Goal: Navigation & Orientation: Find specific page/section

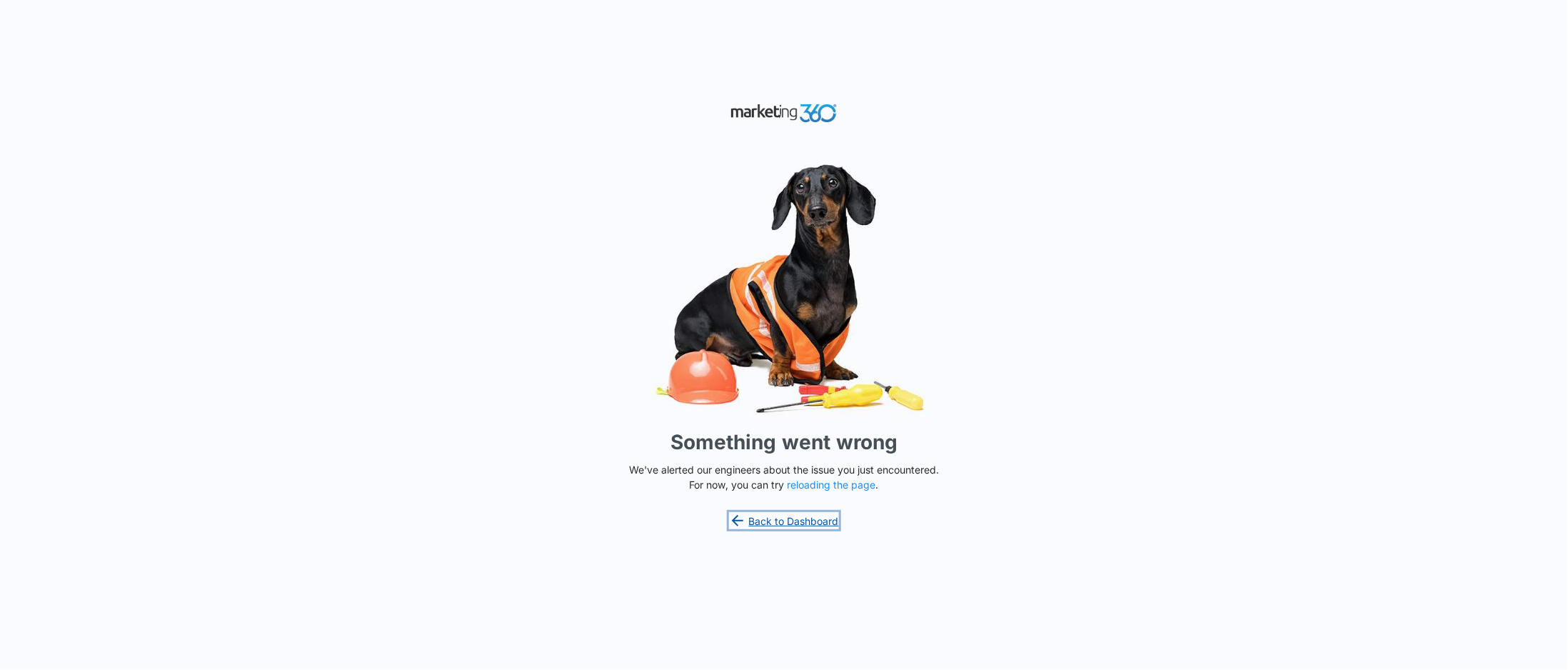
click at [791, 518] on link "Back to Dashboard" at bounding box center [784, 520] width 110 height 17
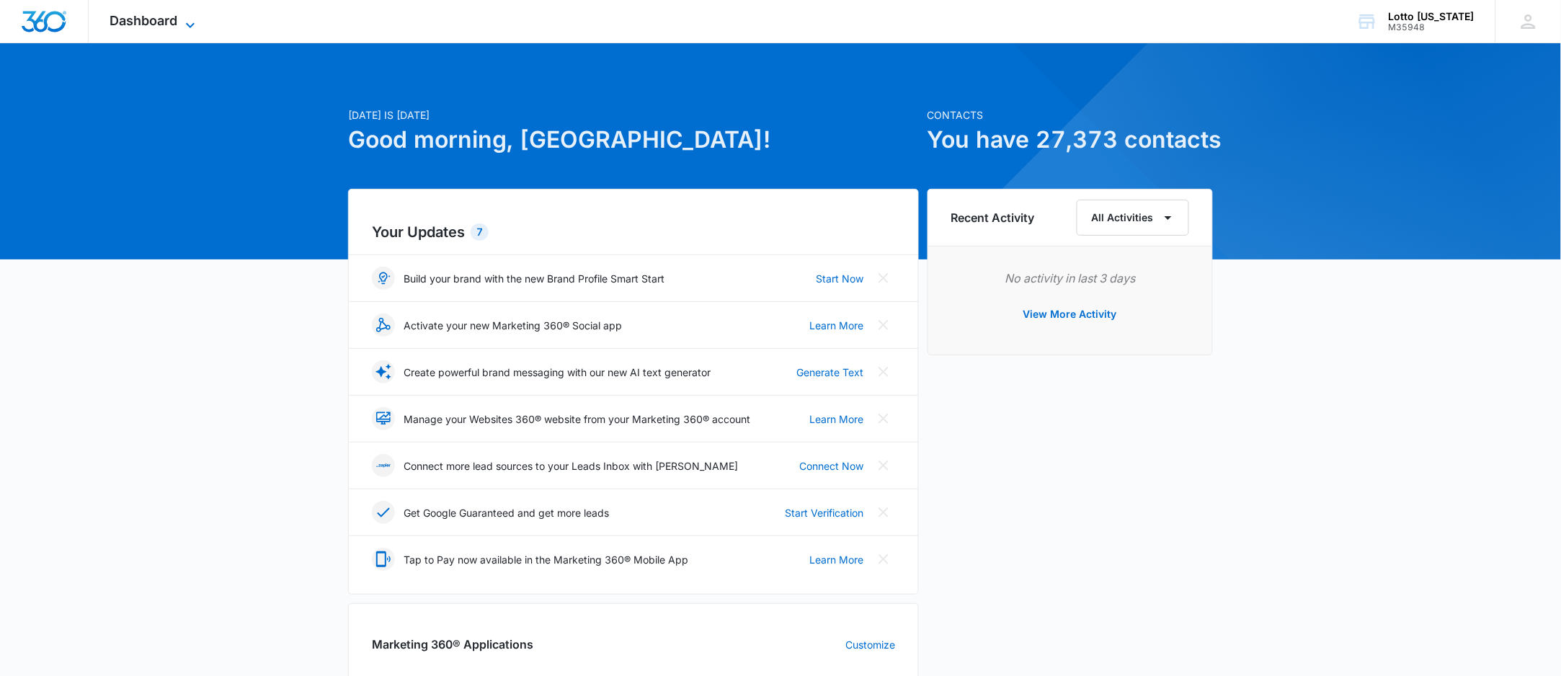
click at [187, 17] on icon at bounding box center [190, 25] width 17 height 17
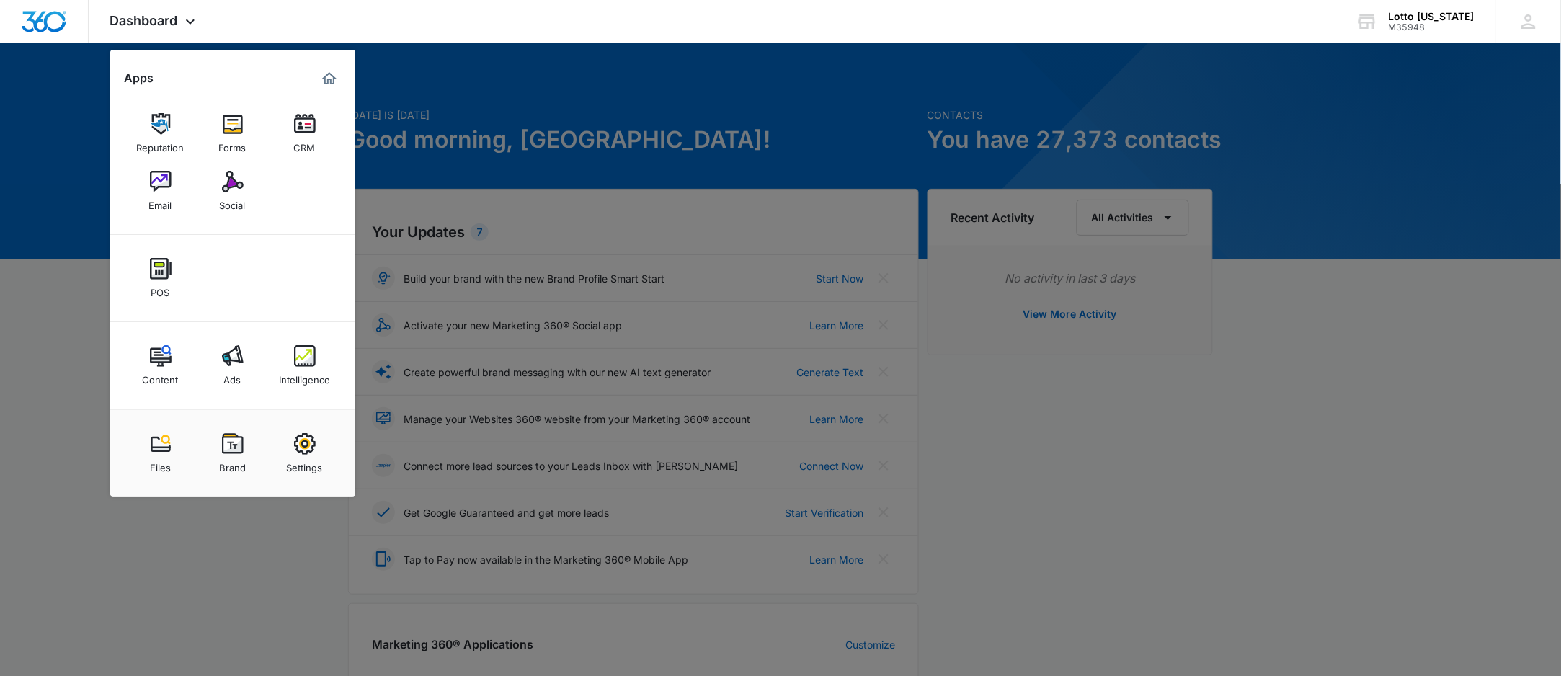
click at [151, 187] on img at bounding box center [161, 182] width 22 height 22
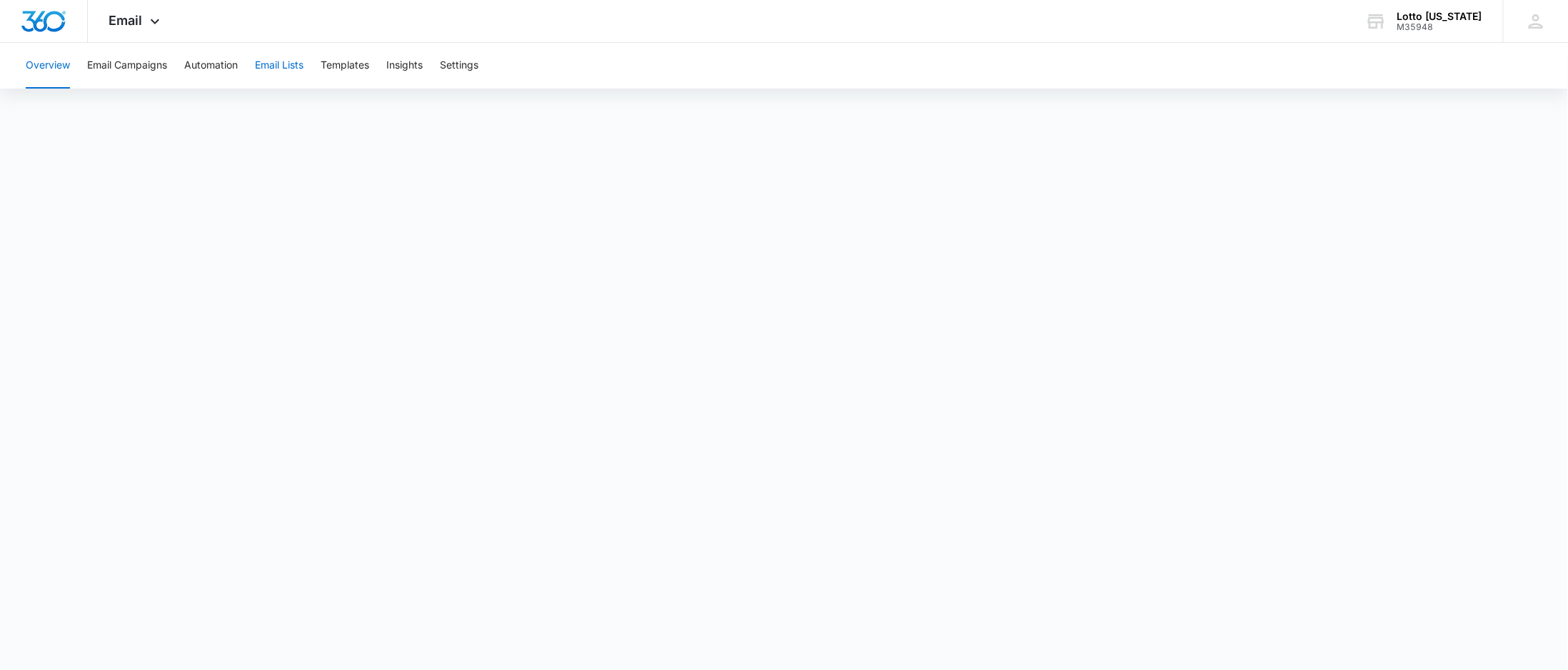
click at [278, 61] on button "Email Lists" at bounding box center [278, 65] width 49 height 46
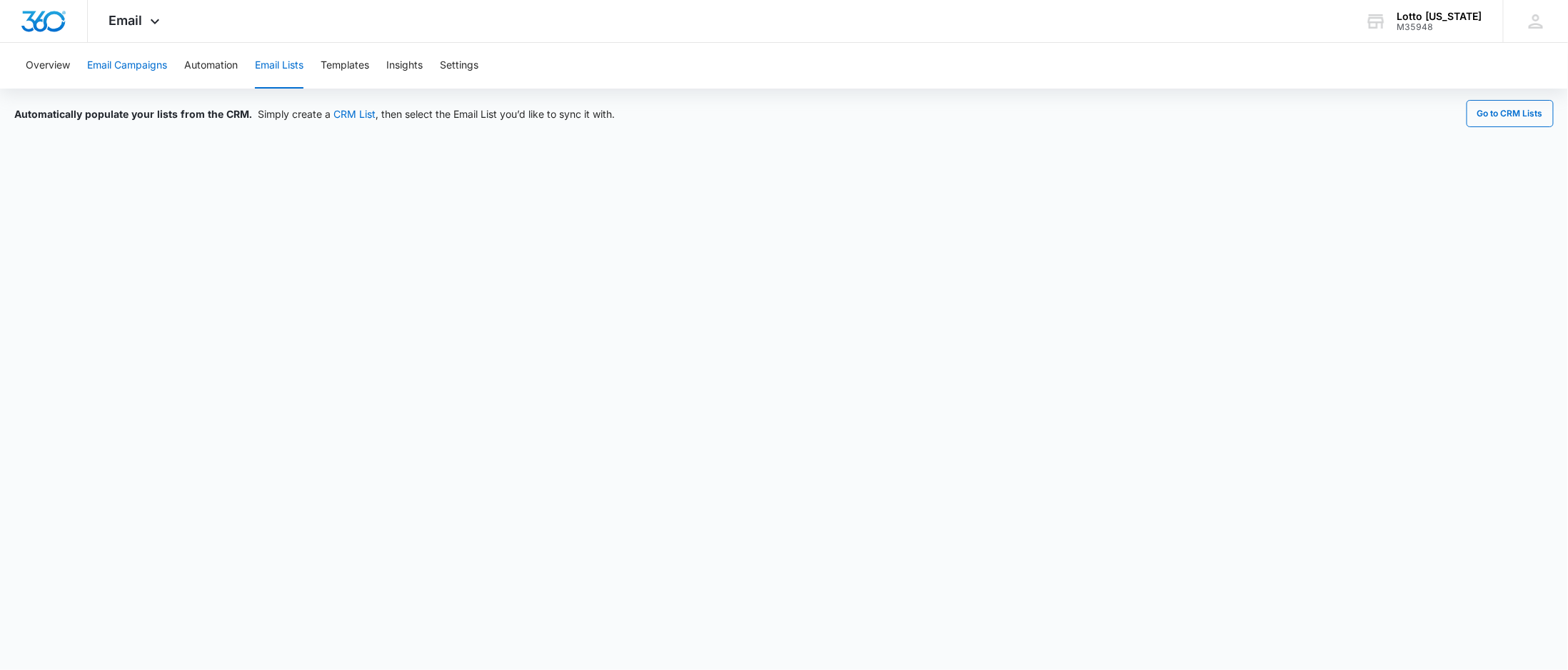
click at [144, 63] on button "Email Campaigns" at bounding box center [127, 65] width 80 height 46
